Goal: Transaction & Acquisition: Purchase product/service

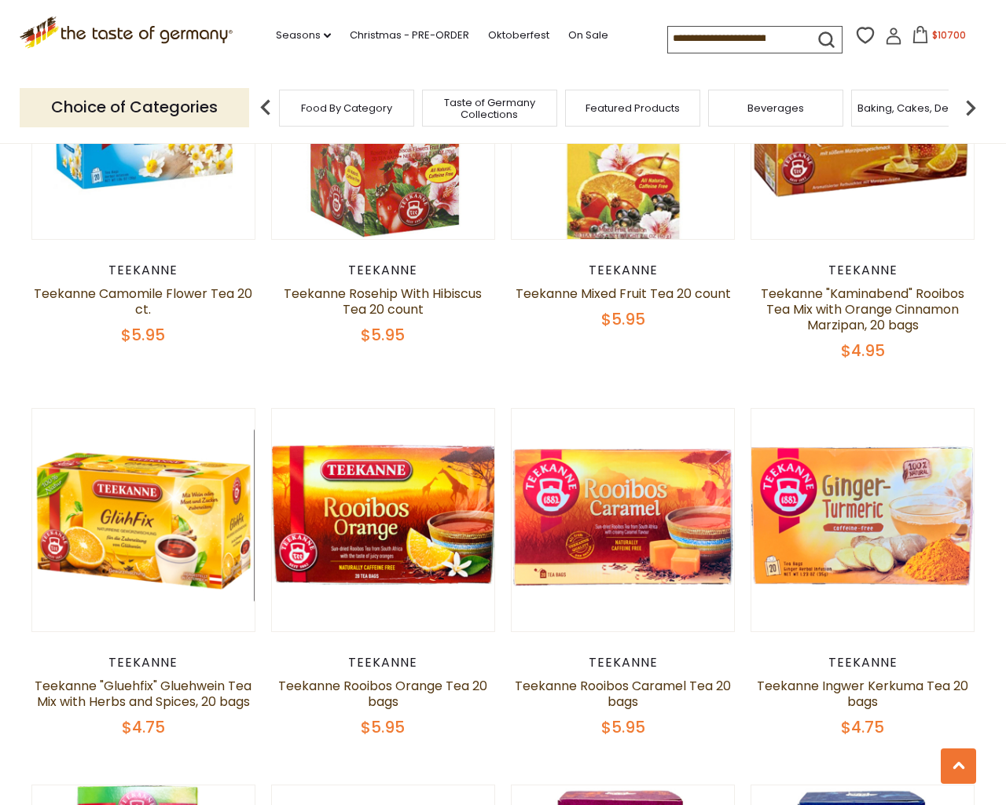
scroll to position [3713, 0]
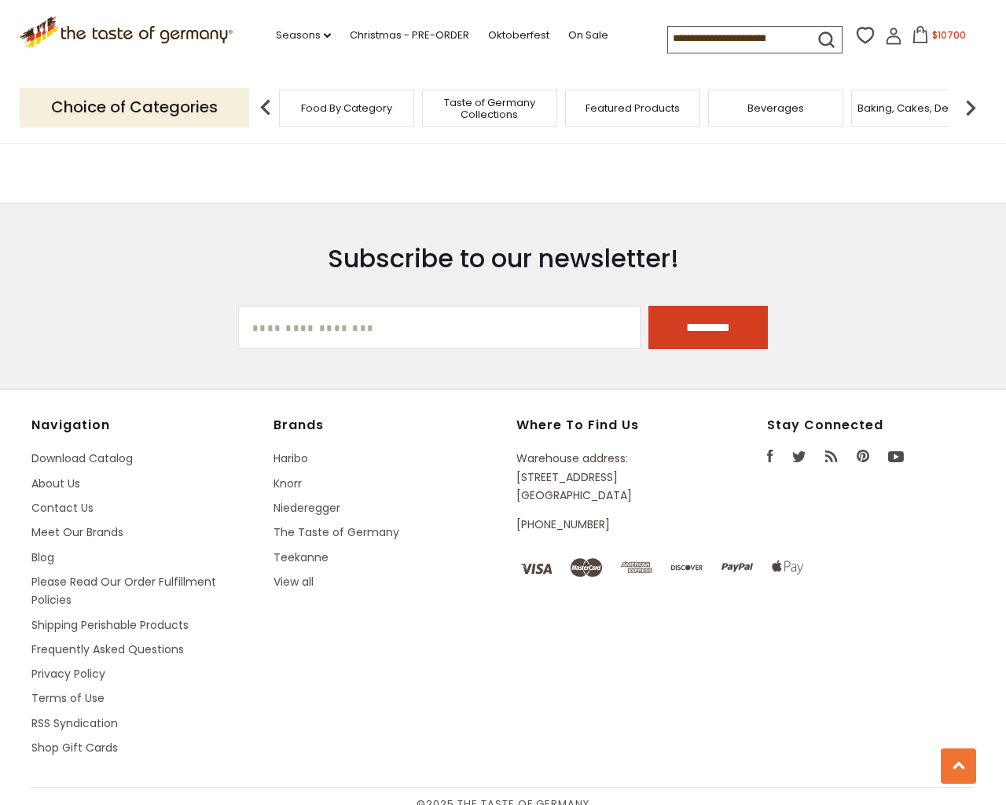
type input "**********"
select select "*********"
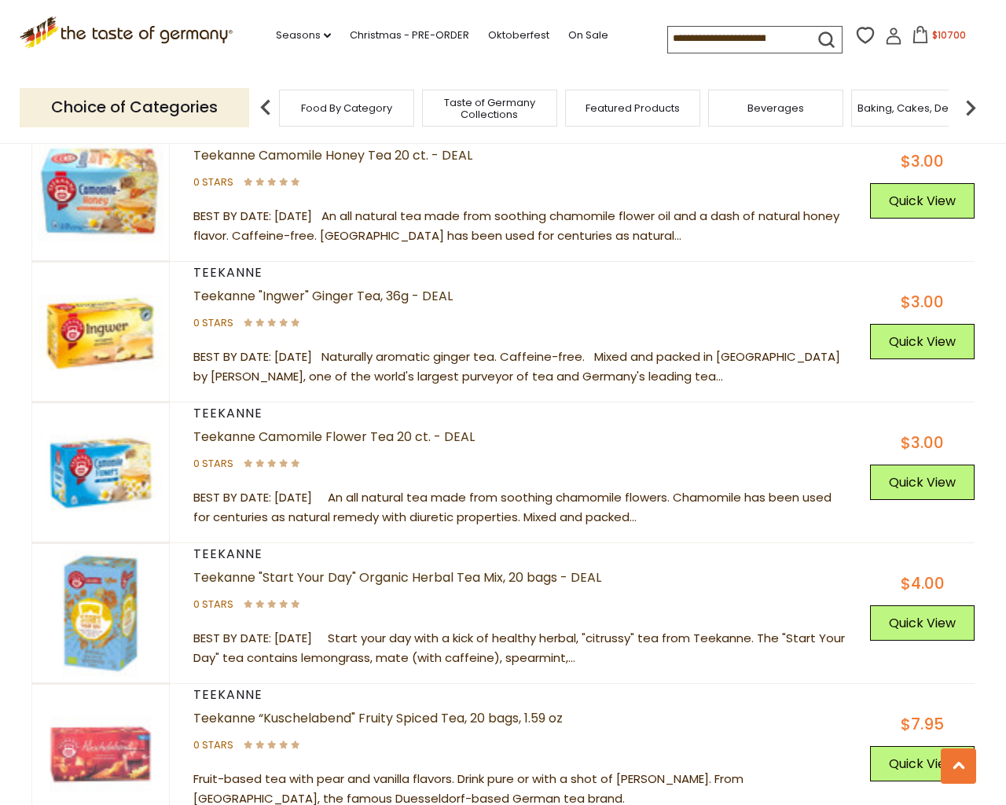
scroll to position [5359, 0]
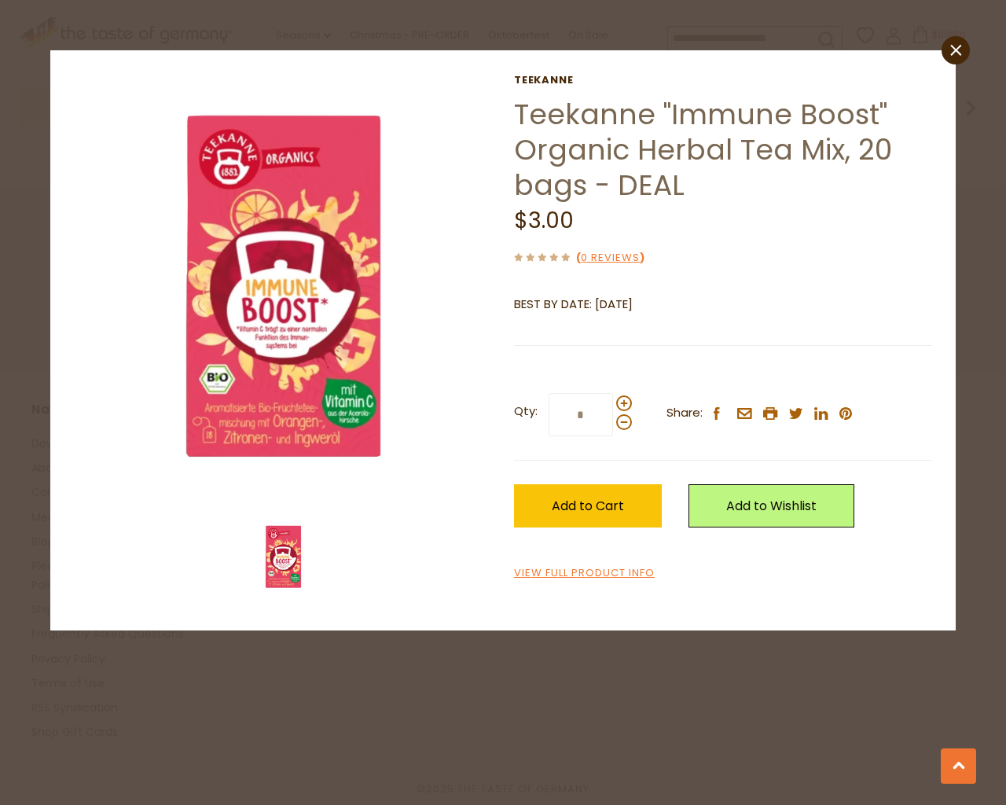
click at [549, 393] on input "*" at bounding box center [581, 414] width 64 height 43
type input "*"
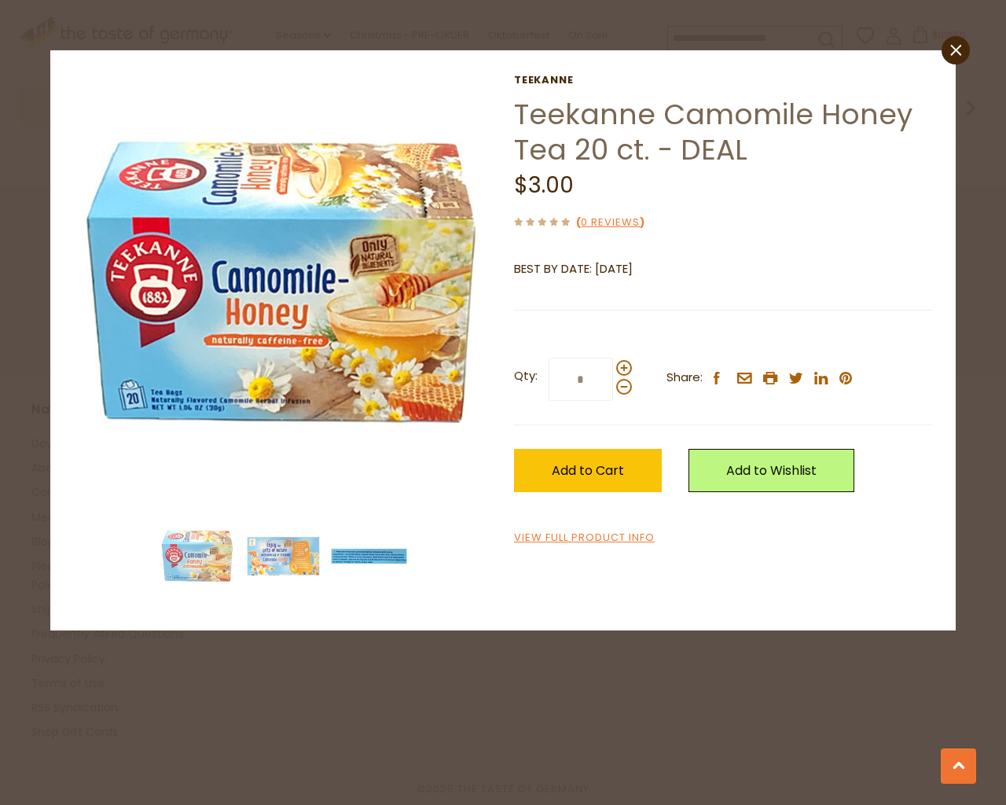
click at [549, 358] on input "*" at bounding box center [581, 379] width 64 height 43
type input "*"
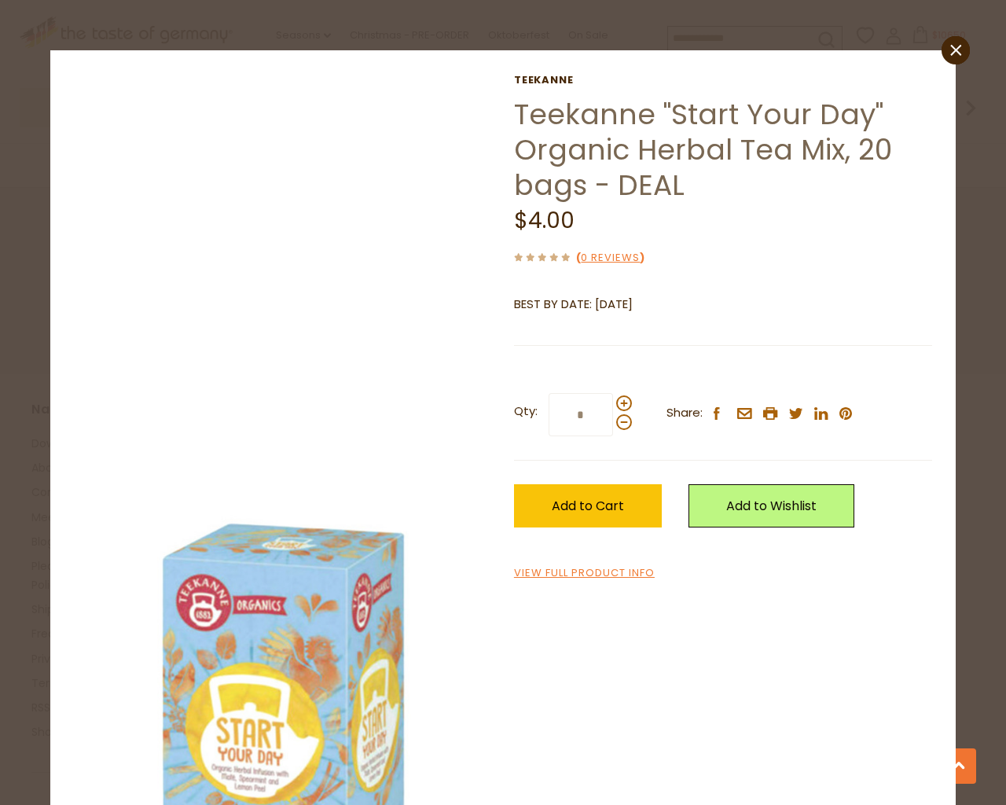
click at [549, 393] on input "*" at bounding box center [581, 414] width 64 height 43
type input "*"
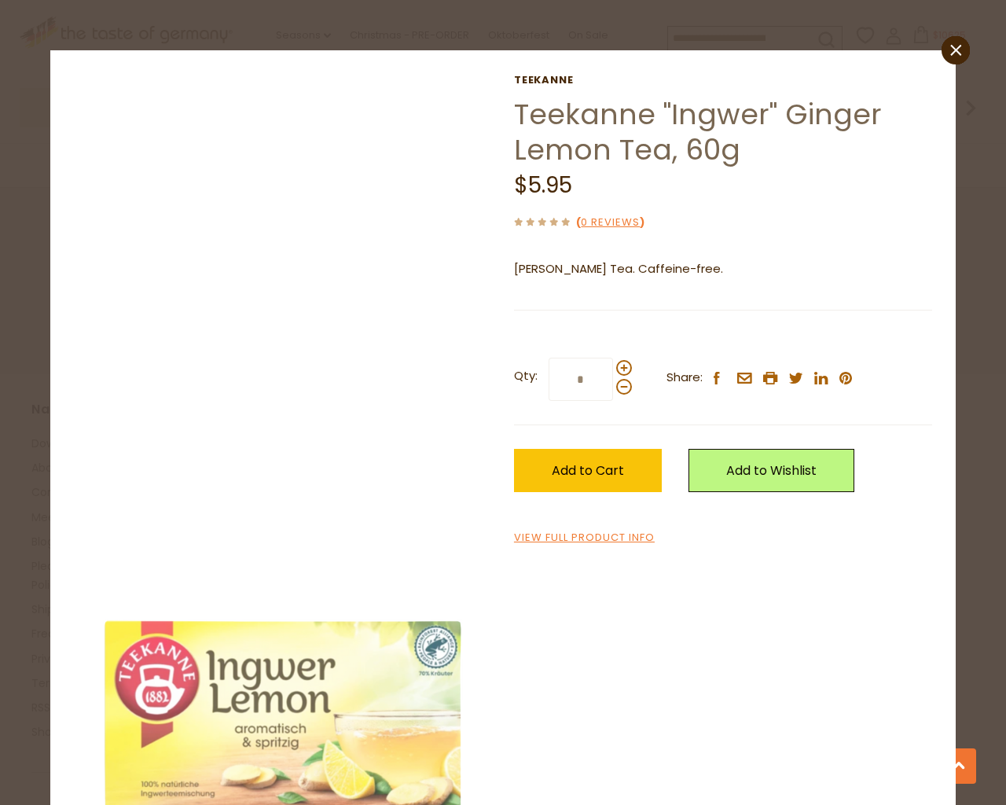
click at [549, 358] on input "*" at bounding box center [581, 379] width 64 height 43
type input "*"
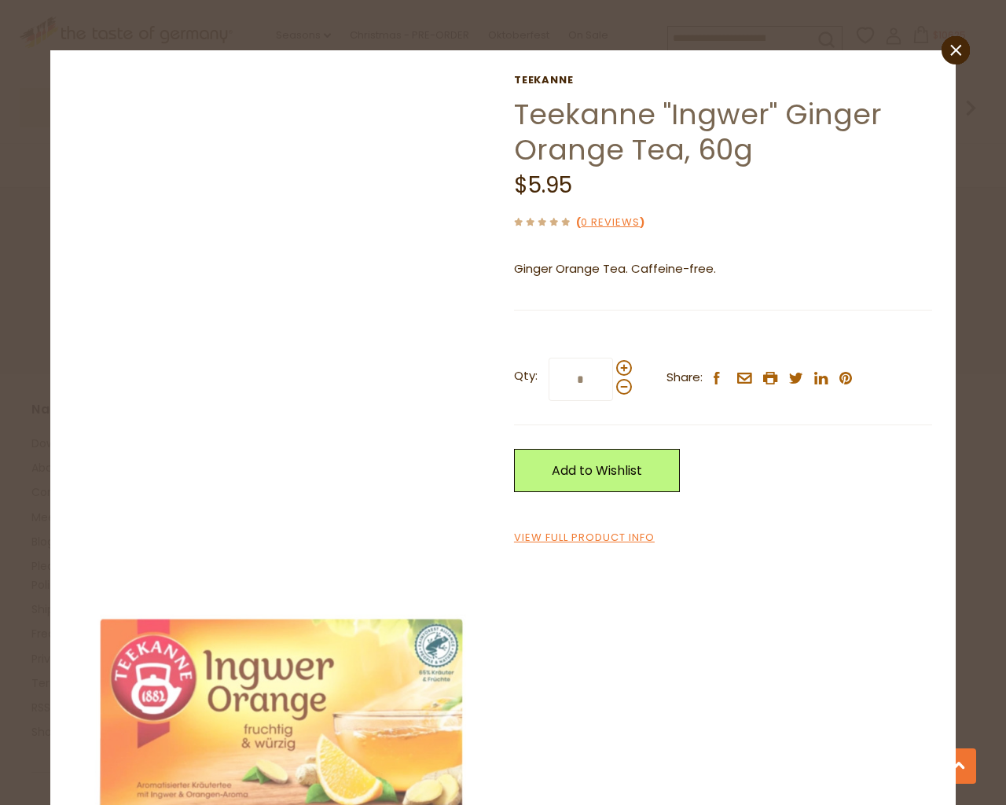
click at [549, 358] on input "*" at bounding box center [581, 379] width 64 height 43
type input "*"
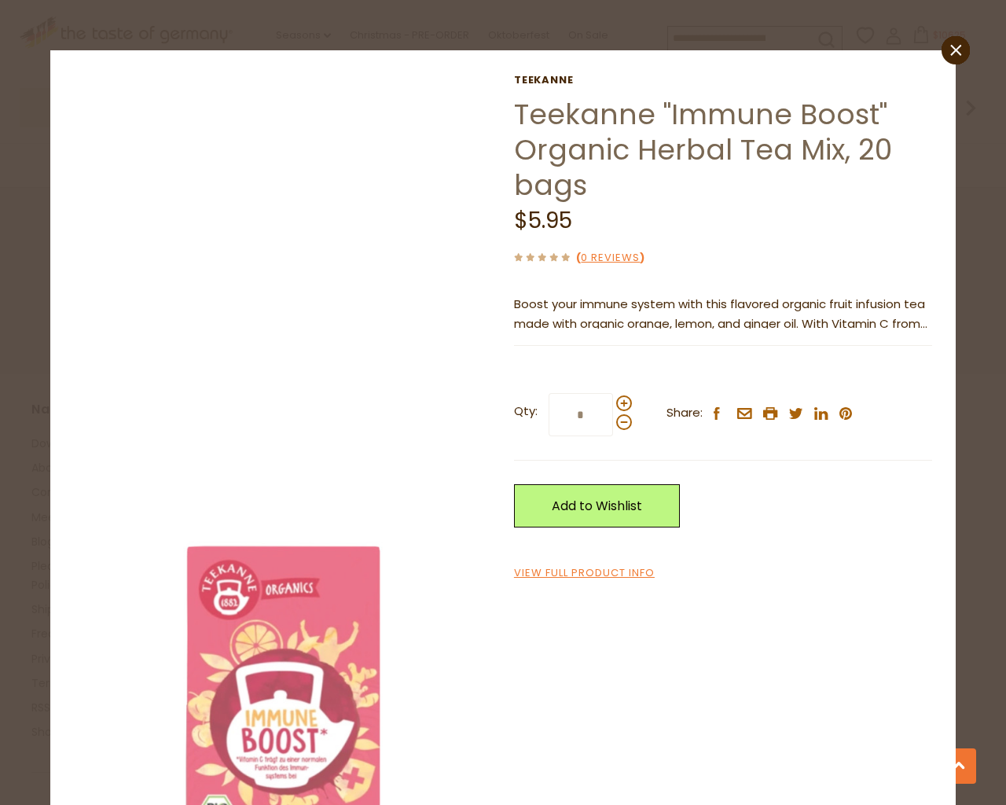
click at [549, 393] on input "*" at bounding box center [581, 414] width 64 height 43
type input "*"
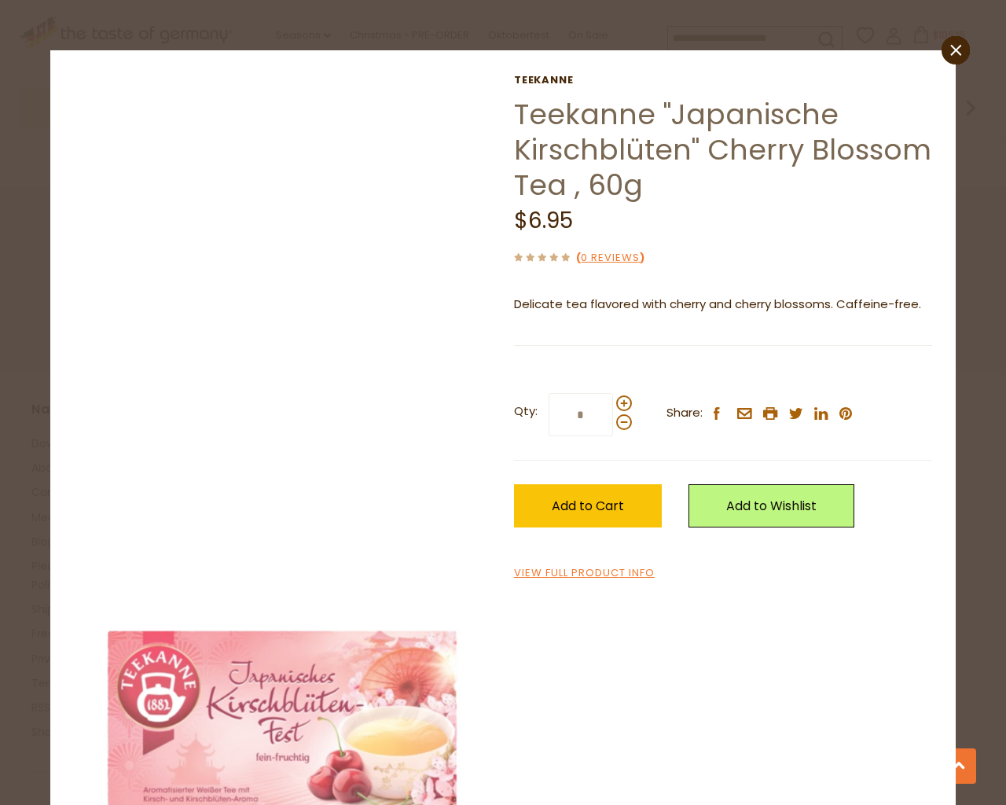
click at [549, 393] on input "*" at bounding box center [581, 414] width 64 height 43
type input "*"
